Goal: Task Accomplishment & Management: Use online tool/utility

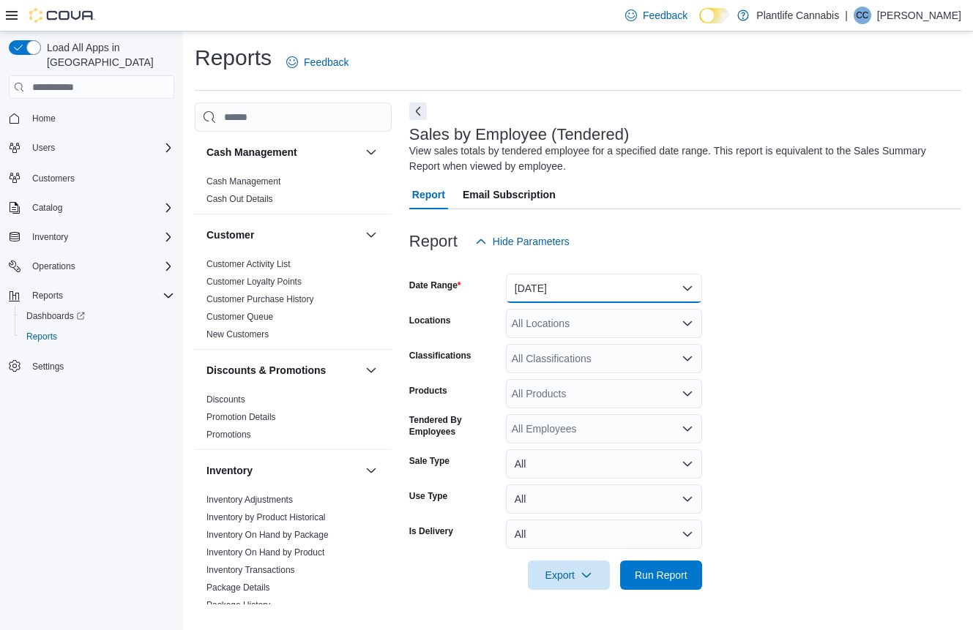
click at [618, 276] on button "Yesterday" at bounding box center [604, 288] width 196 height 29
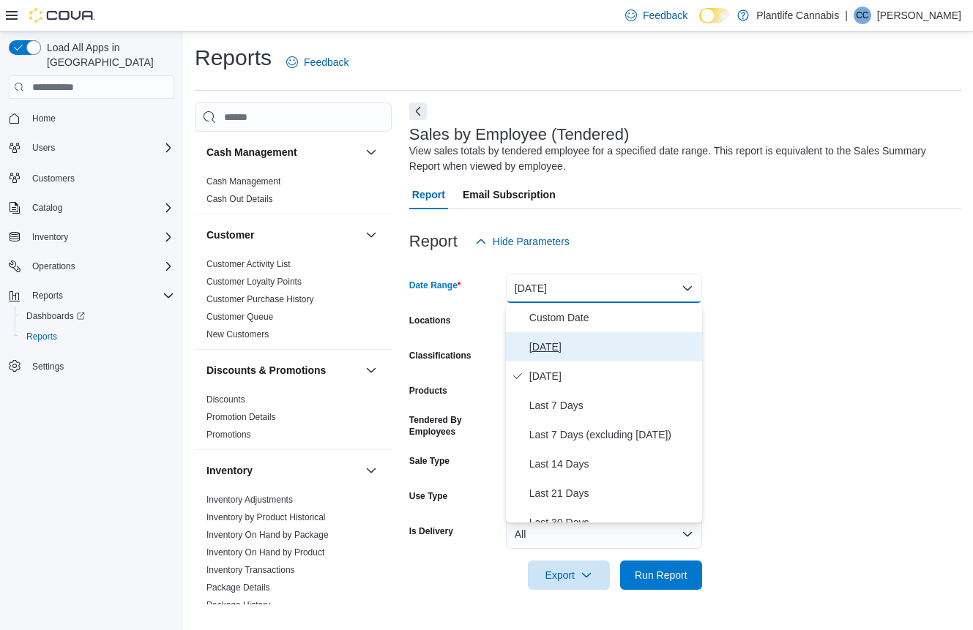
click at [578, 343] on span "[DATE]" at bounding box center [612, 347] width 167 height 18
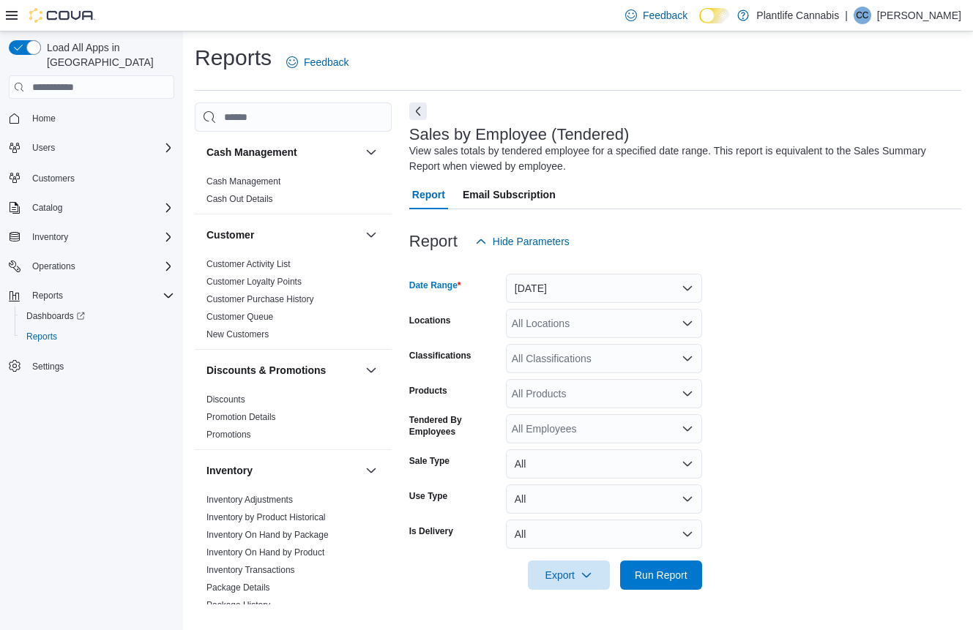
click at [580, 320] on div "All Locations" at bounding box center [604, 323] width 196 height 29
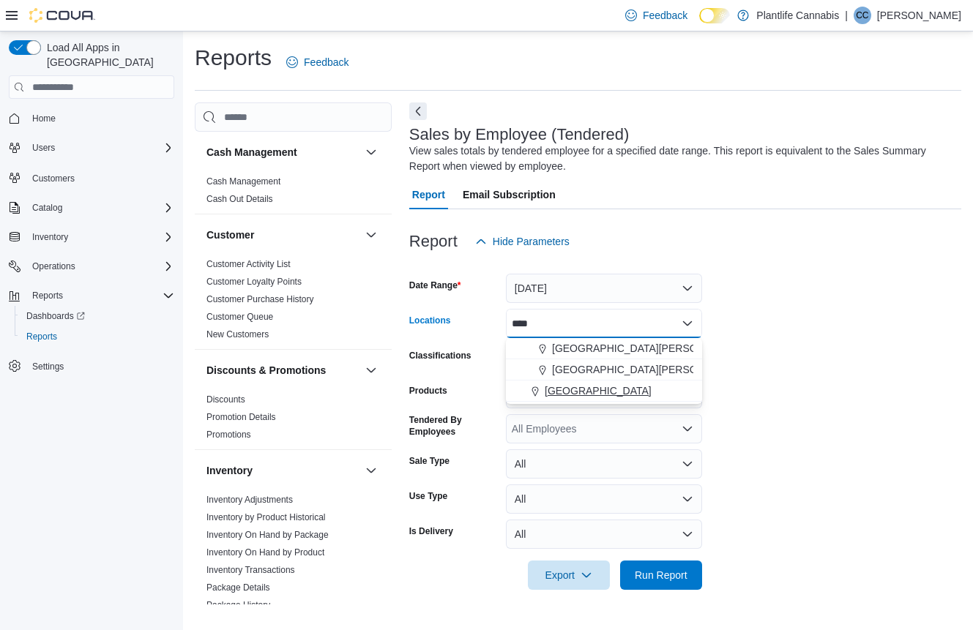
type input "****"
click at [617, 399] on button "Fort Saskatchewan" at bounding box center [604, 391] width 196 height 21
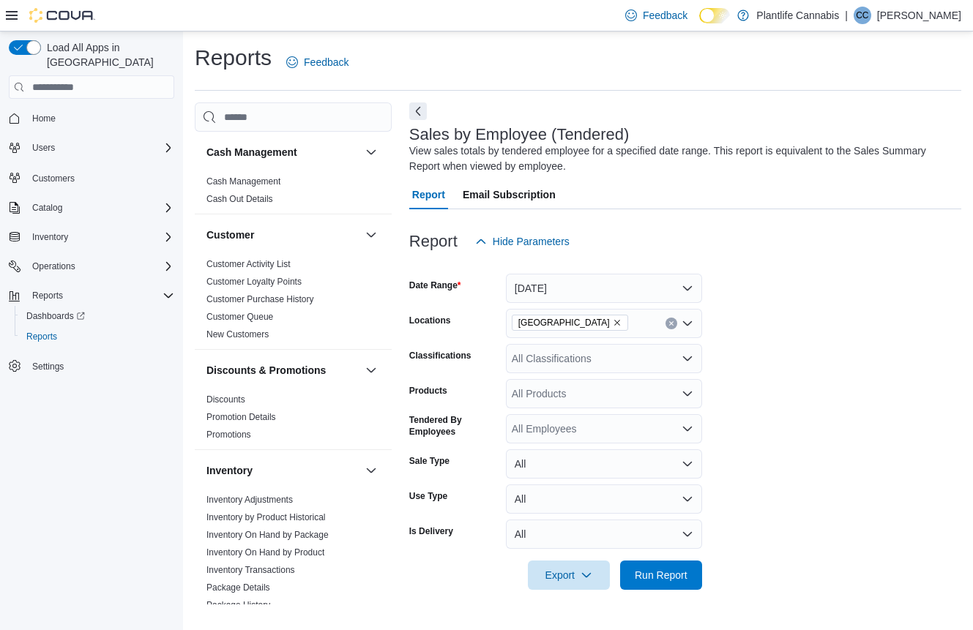
click at [785, 492] on form "Date Range Today Locations Fort Saskatchewan Classifications All Classification…" at bounding box center [685, 423] width 552 height 334
click at [687, 583] on span "Run Report" at bounding box center [661, 574] width 64 height 29
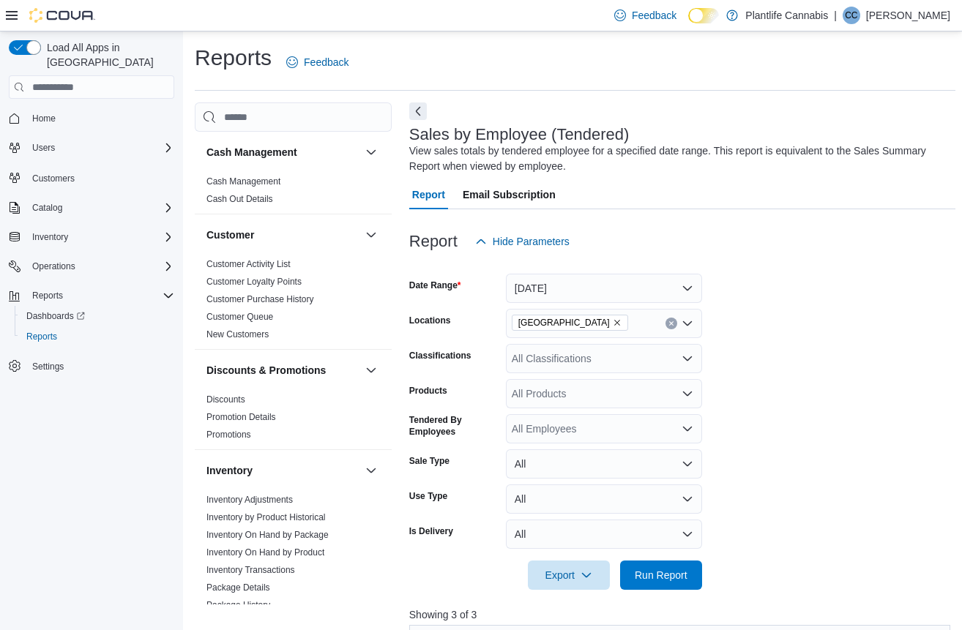
click at [554, 357] on div "All Classifications" at bounding box center [604, 358] width 196 height 29
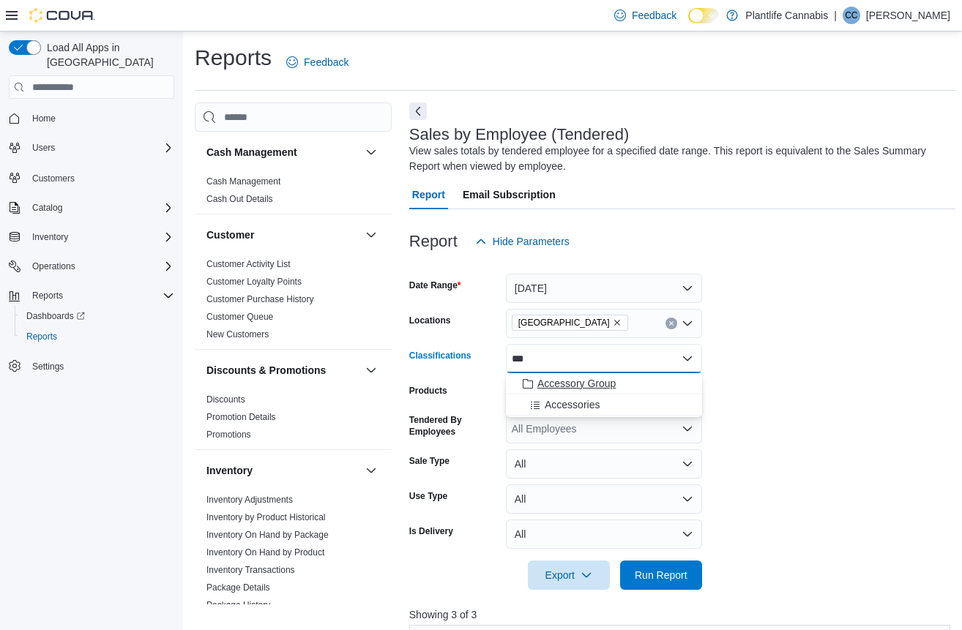
type input "***"
click at [586, 386] on span "Accessory Group" at bounding box center [576, 383] width 78 height 15
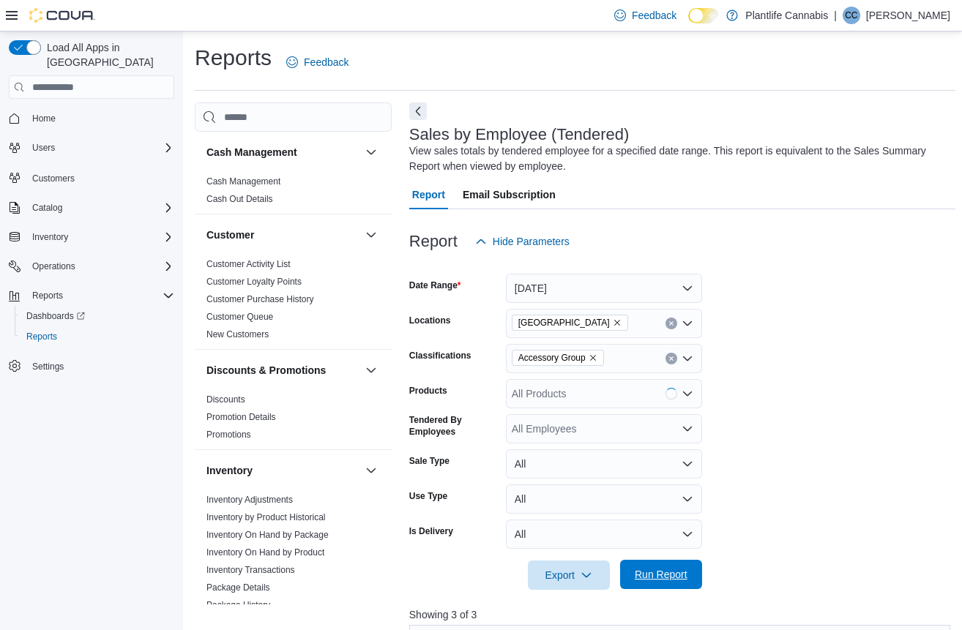
click at [673, 566] on span "Run Report" at bounding box center [661, 574] width 64 height 29
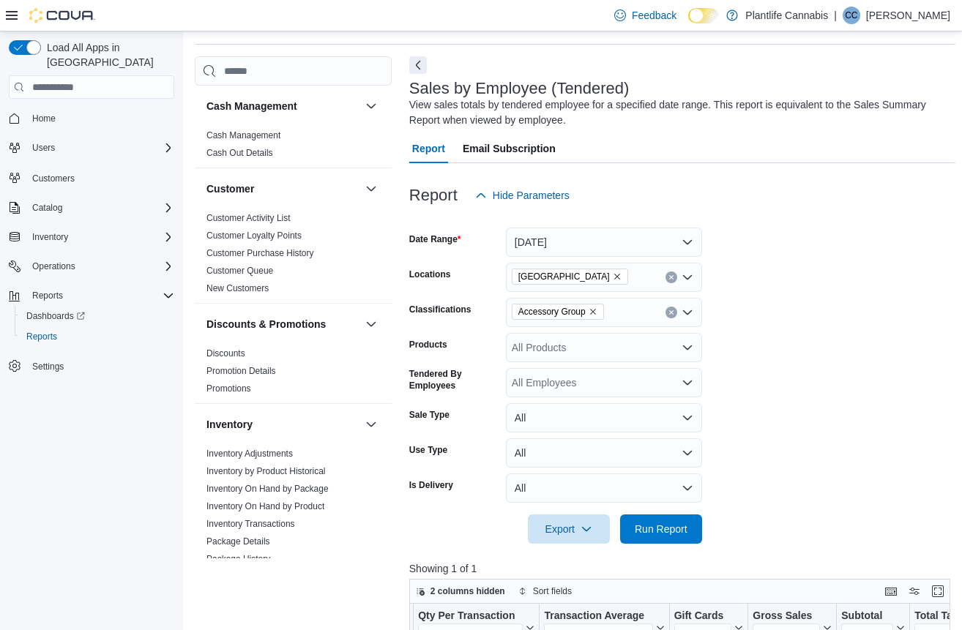
scroll to position [42, 0]
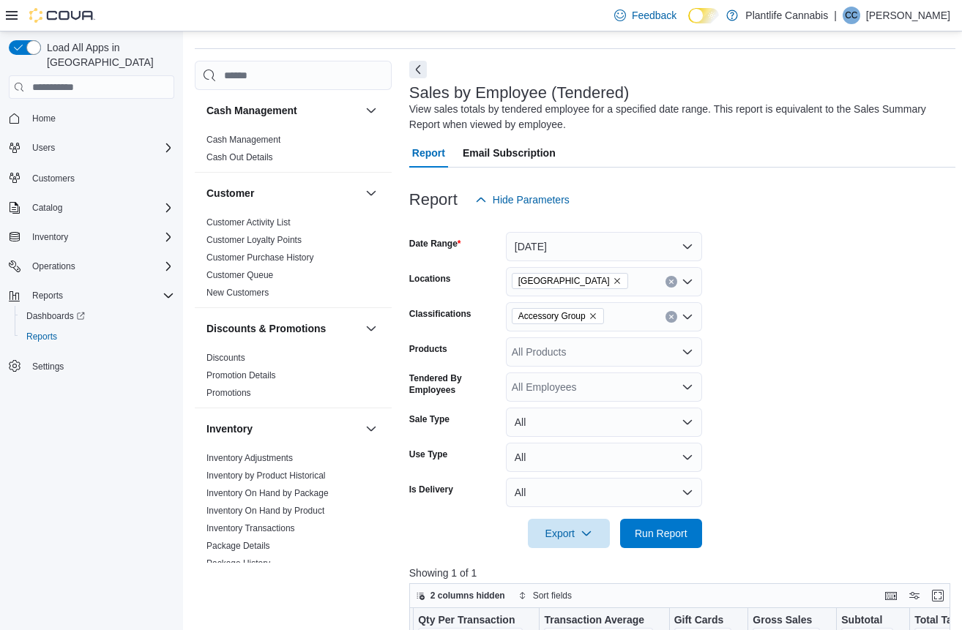
click at [669, 318] on icon "Clear input" at bounding box center [671, 317] width 4 height 4
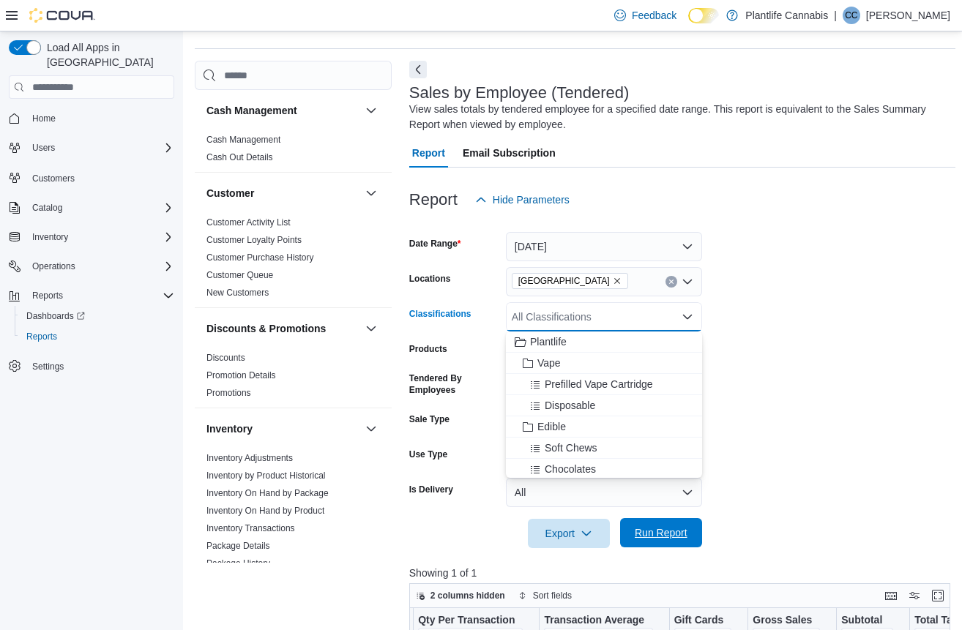
click at [668, 534] on span "Run Report" at bounding box center [661, 533] width 53 height 15
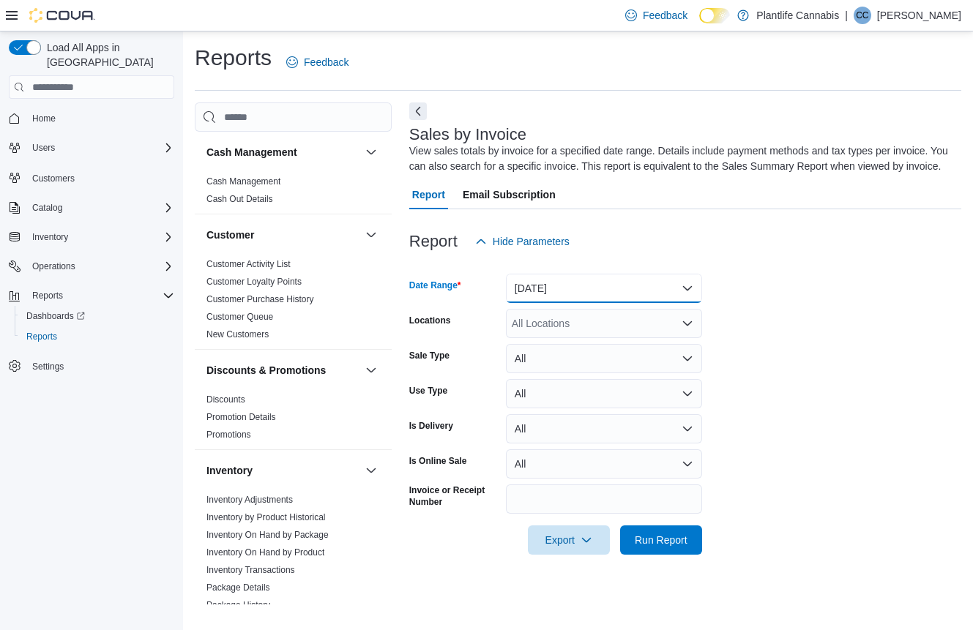
click at [569, 303] on button "[DATE]" at bounding box center [604, 288] width 196 height 29
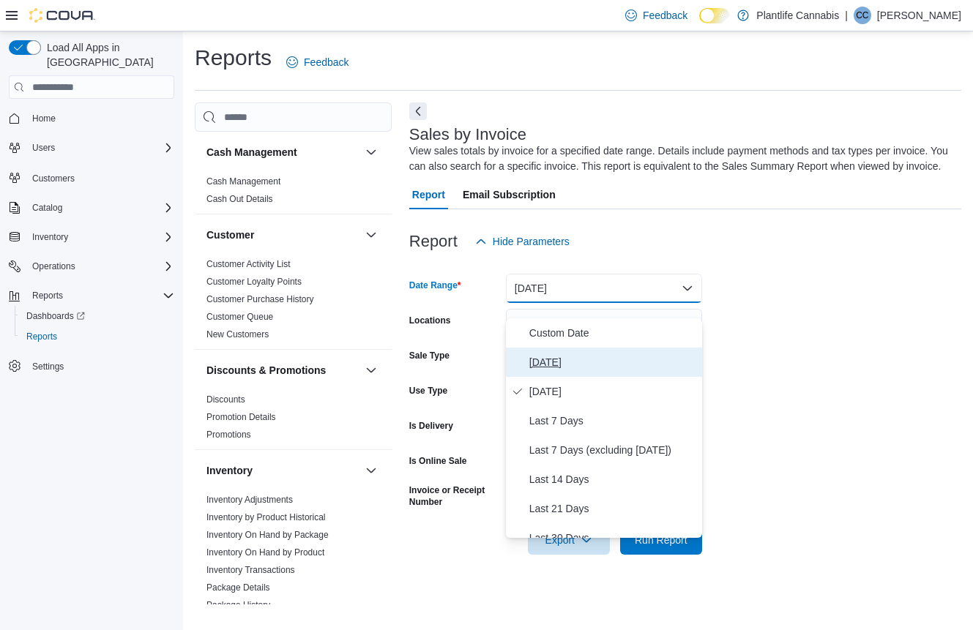
click at [564, 351] on button "Today" at bounding box center [604, 362] width 196 height 29
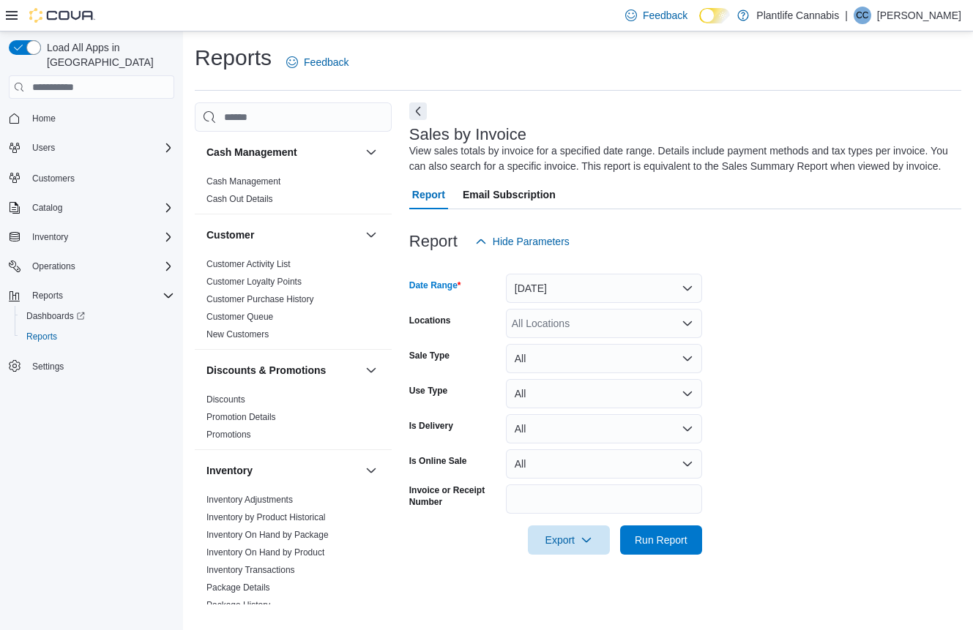
click at [562, 338] on div "All Locations" at bounding box center [604, 323] width 196 height 29
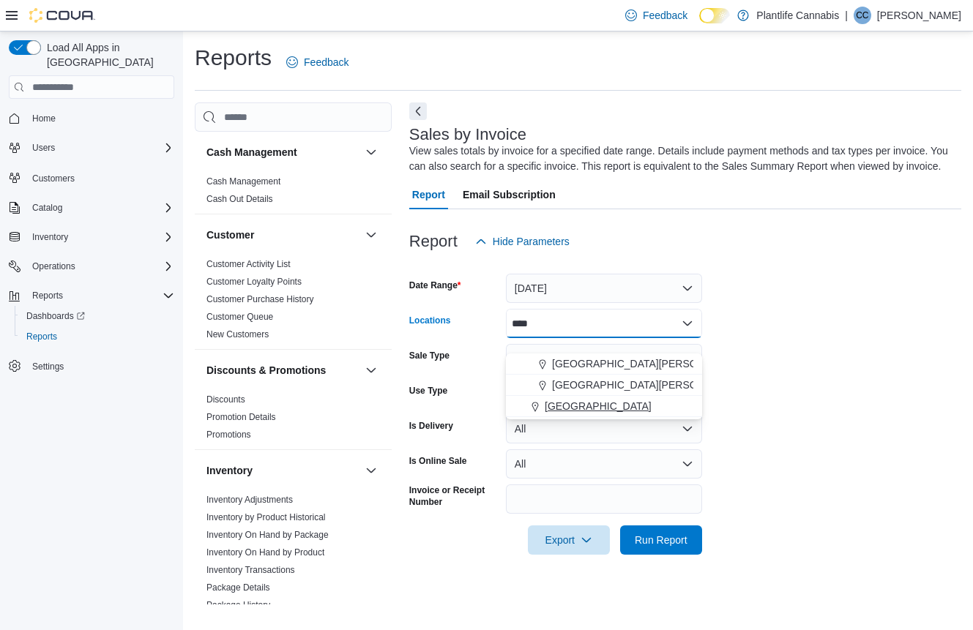
type input "****"
click at [567, 412] on span "[GEOGRAPHIC_DATA]" at bounding box center [598, 406] width 107 height 15
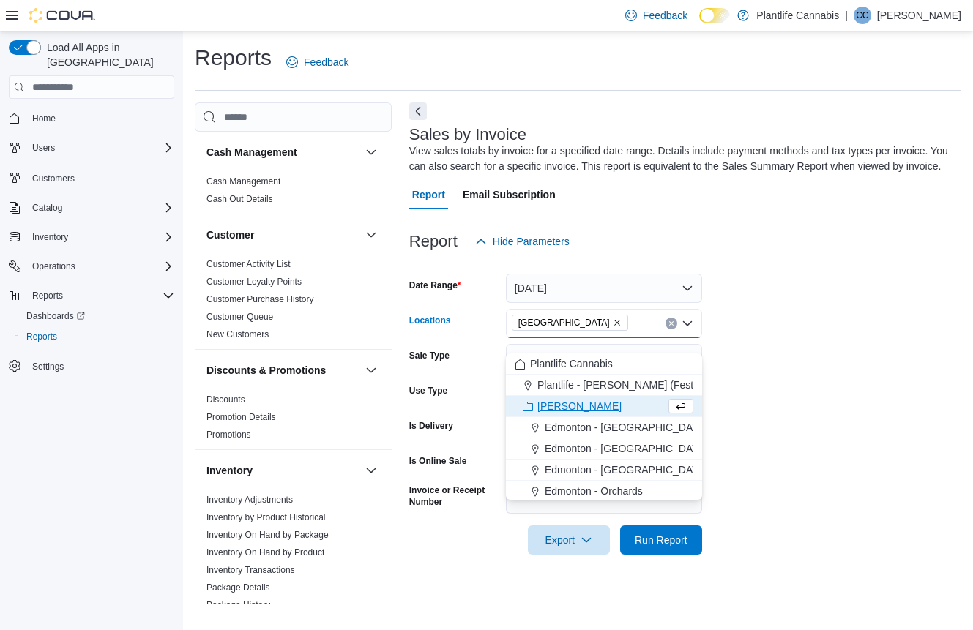
click at [739, 476] on form "Date Range Today Locations Fort Saskatchewan Combo box. Selected. Fort Saskatch…" at bounding box center [685, 405] width 552 height 299
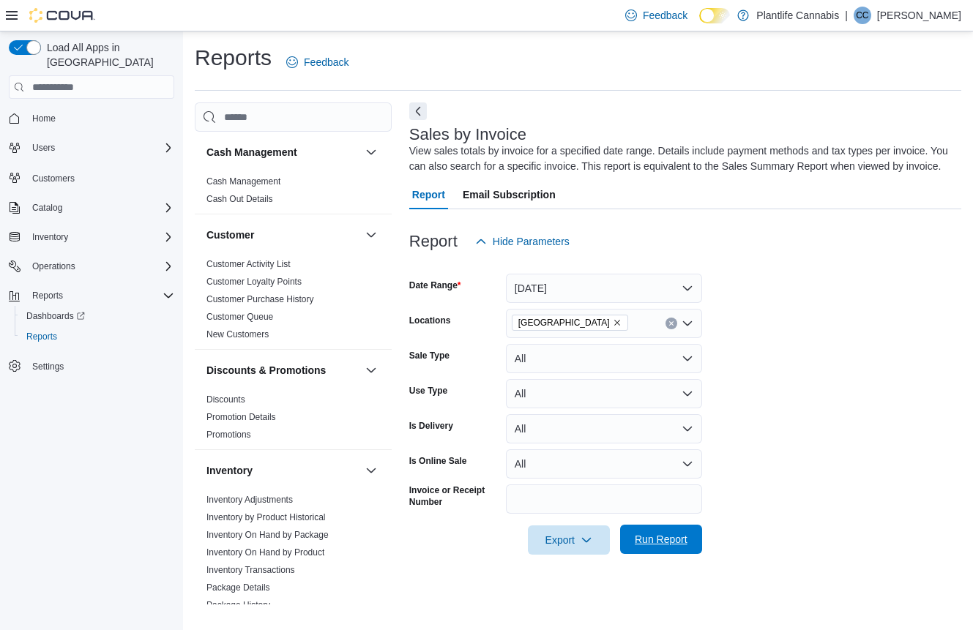
click at [667, 554] on span "Run Report" at bounding box center [661, 539] width 64 height 29
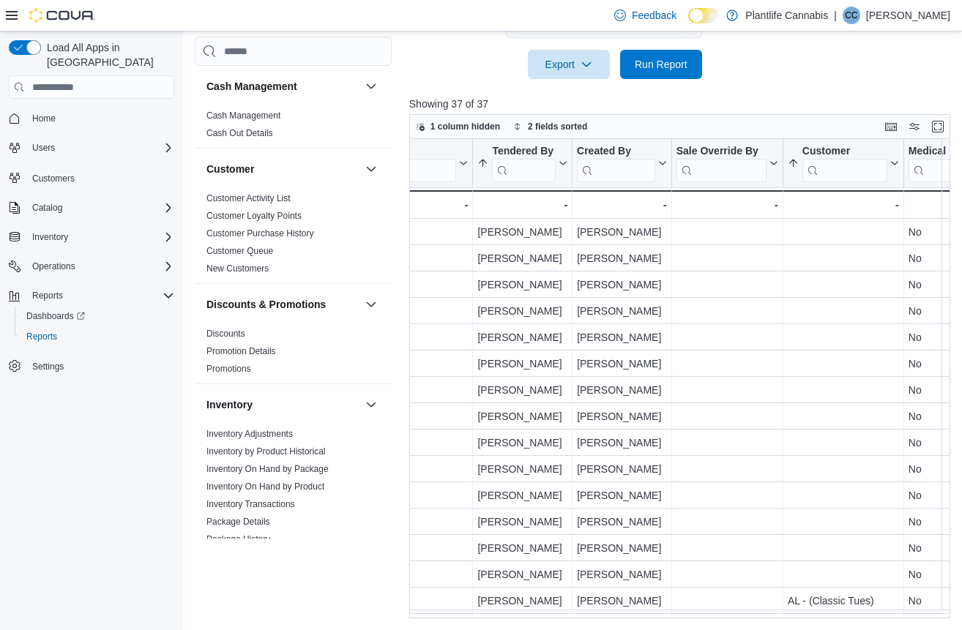
scroll to position [0, 1947]
click at [516, 168] on input "search" at bounding box center [523, 170] width 64 height 23
type input "***"
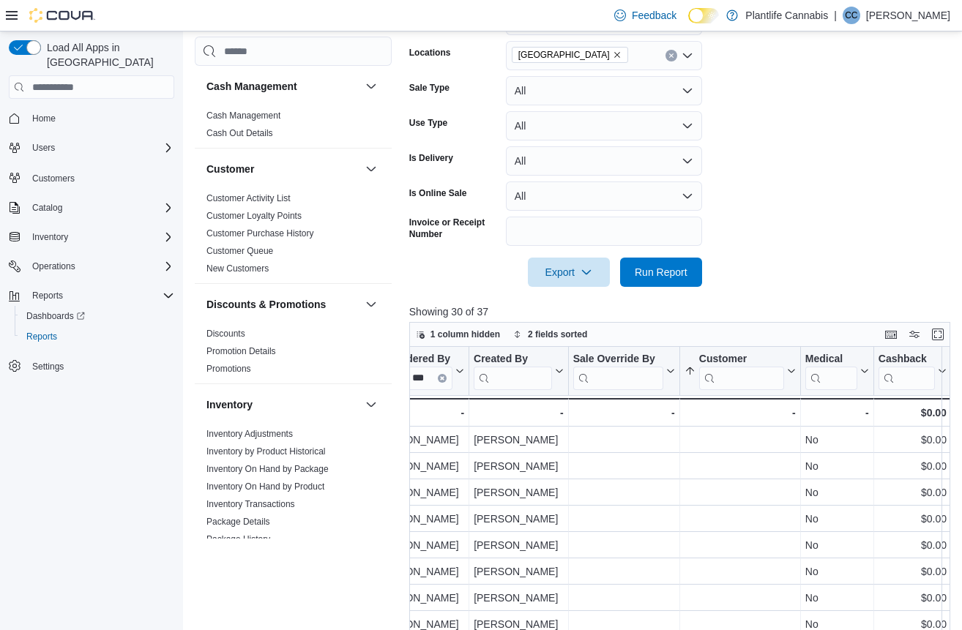
scroll to position [15, 0]
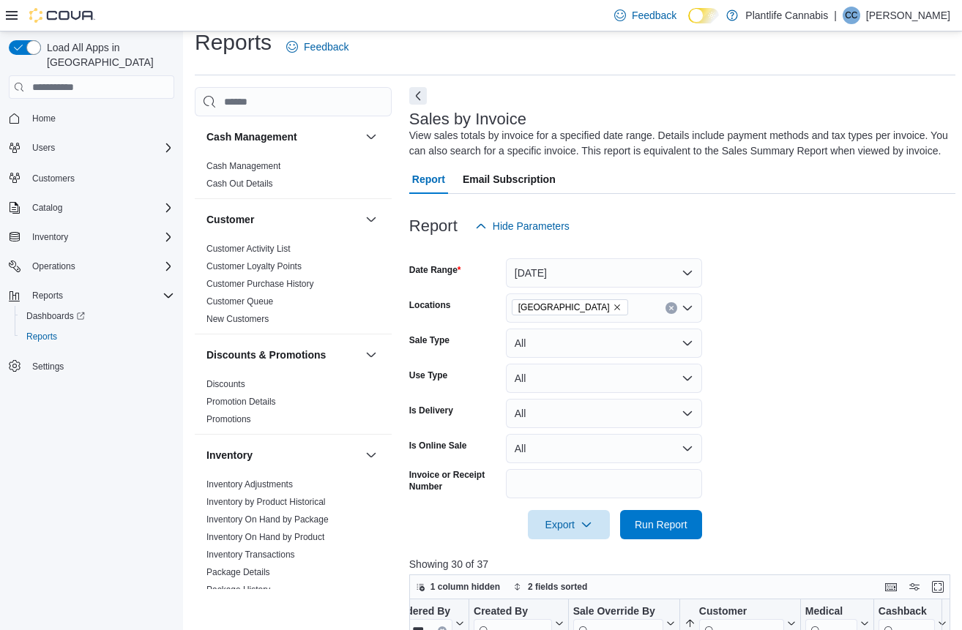
click at [671, 310] on icon "Clear input" at bounding box center [671, 309] width 4 height 4
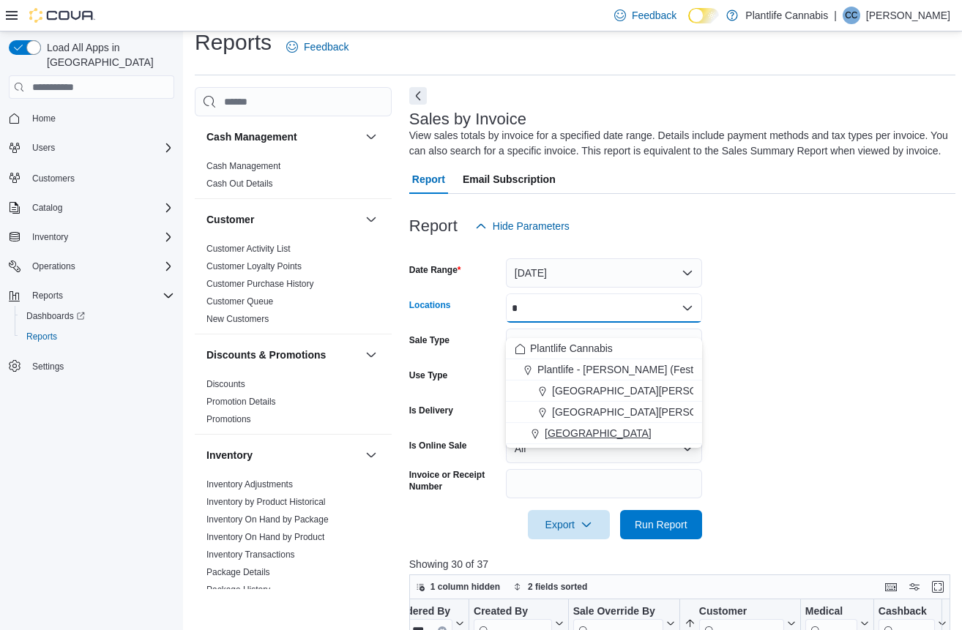
type input "*"
click at [611, 429] on span "[GEOGRAPHIC_DATA]" at bounding box center [598, 433] width 107 height 15
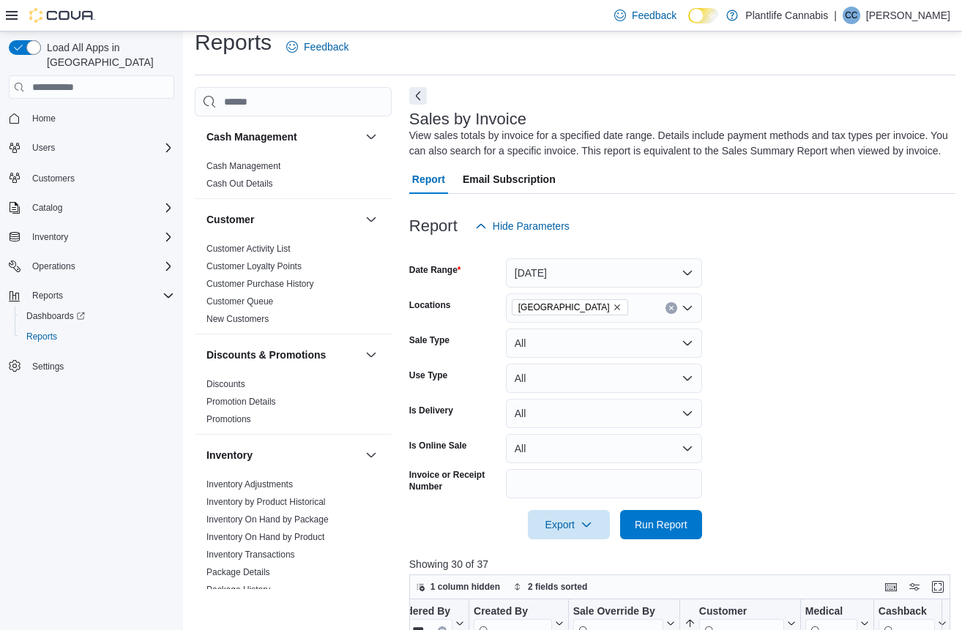
click at [821, 376] on form "Date Range Today Locations Fort Saskatchewan Sale Type All Use Type All Is Deli…" at bounding box center [682, 390] width 547 height 299
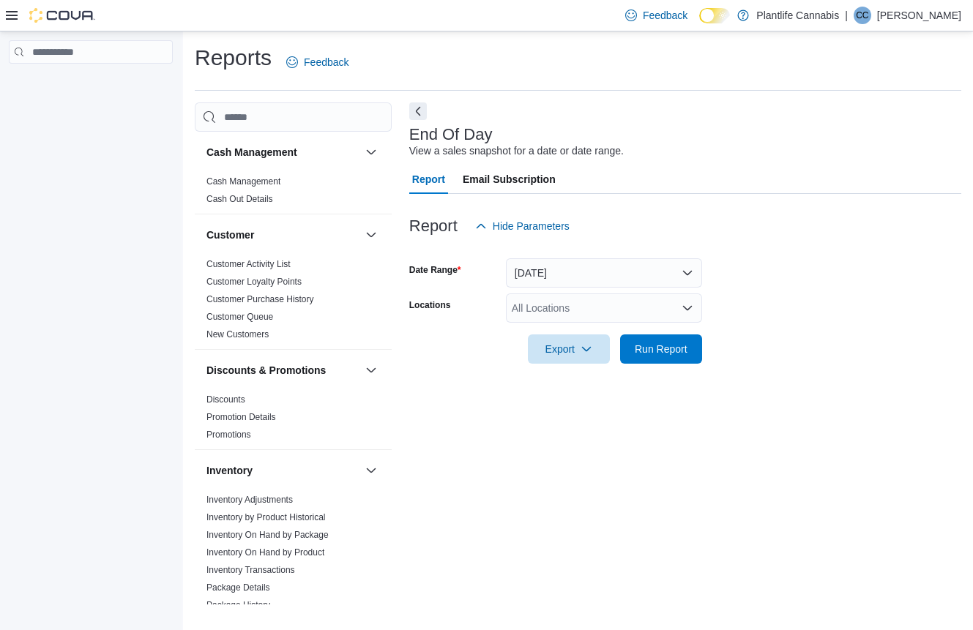
click at [621, 319] on div "All Locations" at bounding box center [604, 308] width 196 height 29
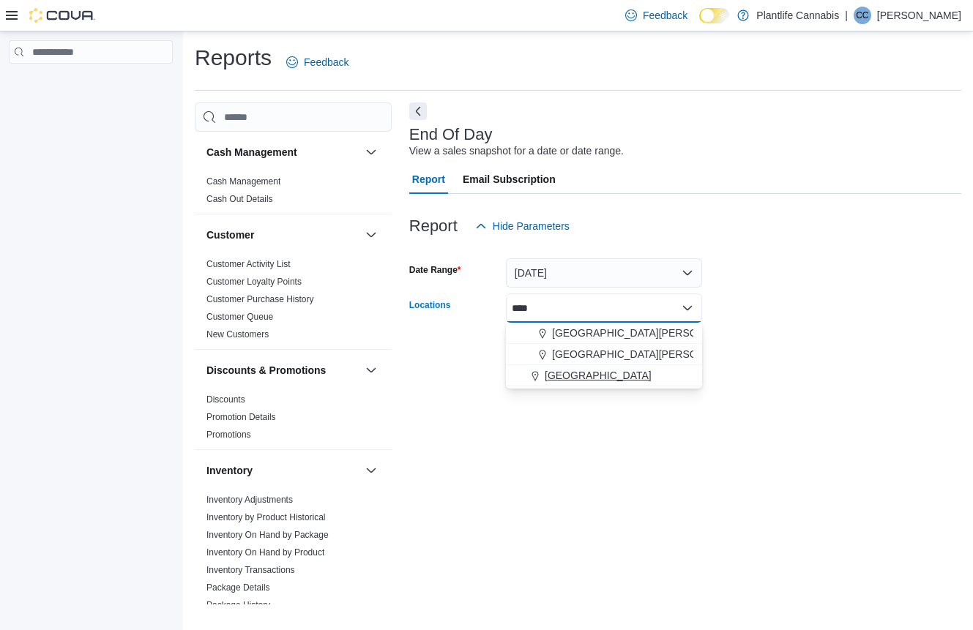
type input "****"
click at [626, 379] on span "[GEOGRAPHIC_DATA]" at bounding box center [598, 375] width 107 height 15
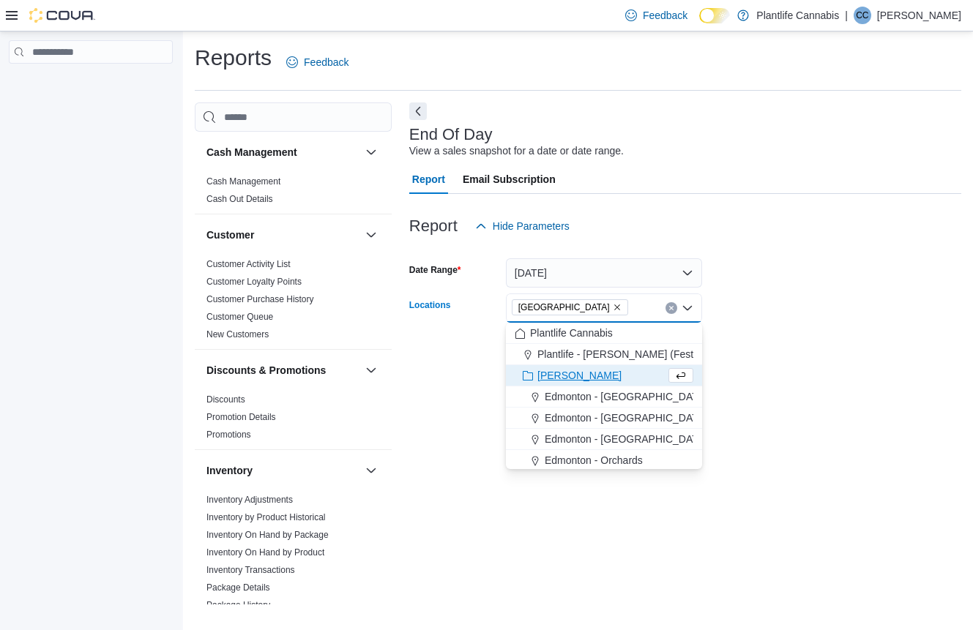
click at [810, 496] on div "End Of Day View a sales snapshot for a date or date range. Report Email Subscri…" at bounding box center [685, 353] width 552 height 502
